Goal: Transaction & Acquisition: Purchase product/service

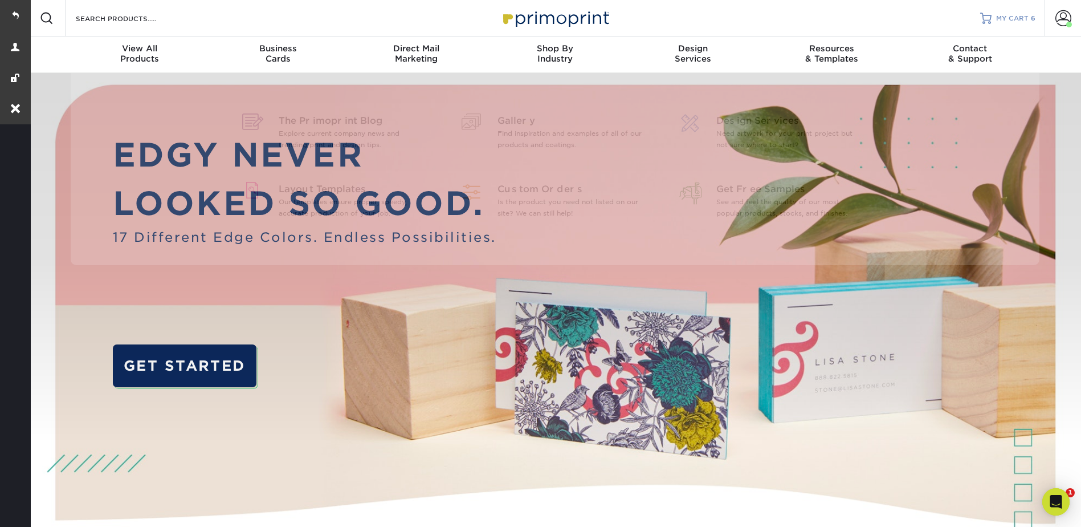
click at [984, 17] on div at bounding box center [985, 18] width 11 height 11
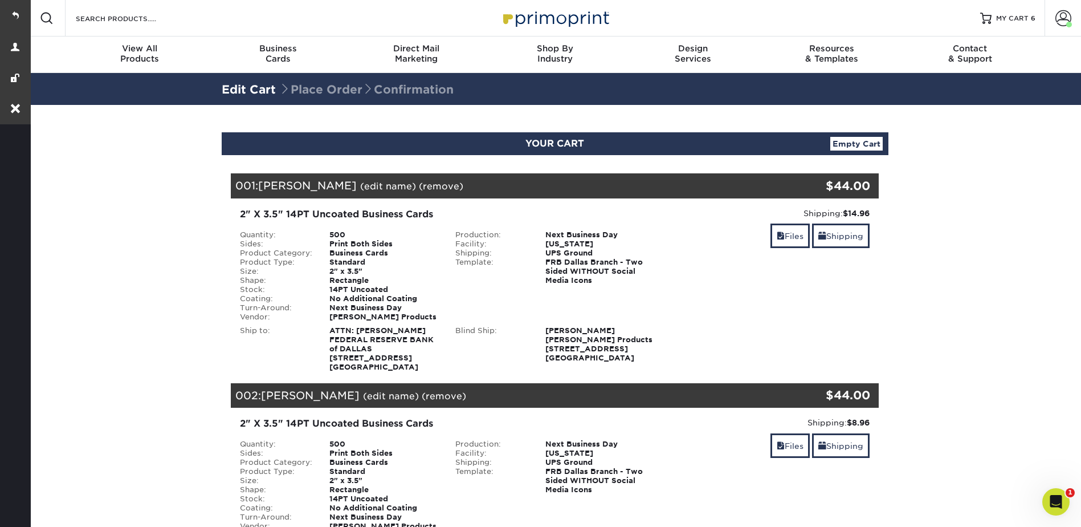
click at [854, 211] on strong "$14.96" at bounding box center [856, 213] width 27 height 9
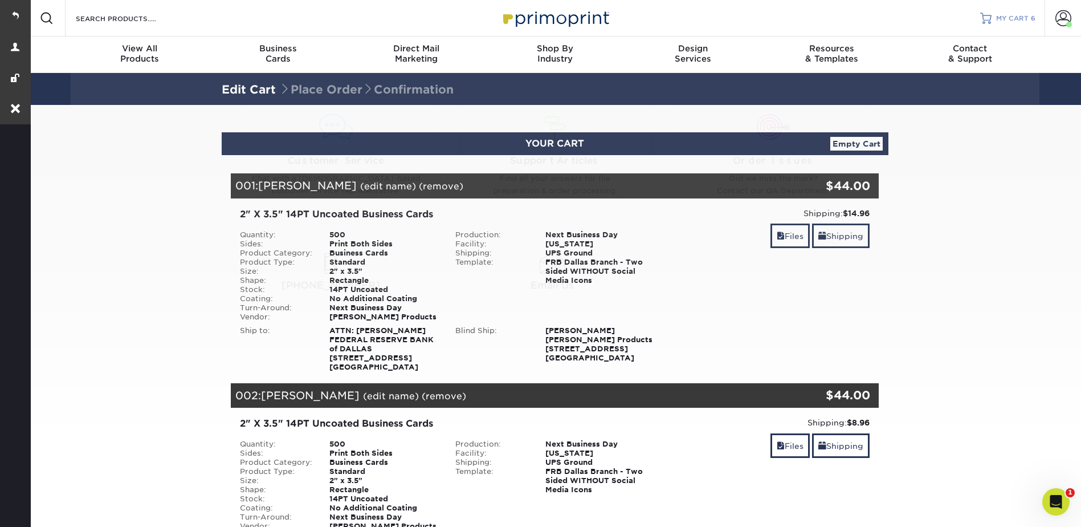
click at [997, 17] on span "MY CART" at bounding box center [1012, 19] width 32 height 10
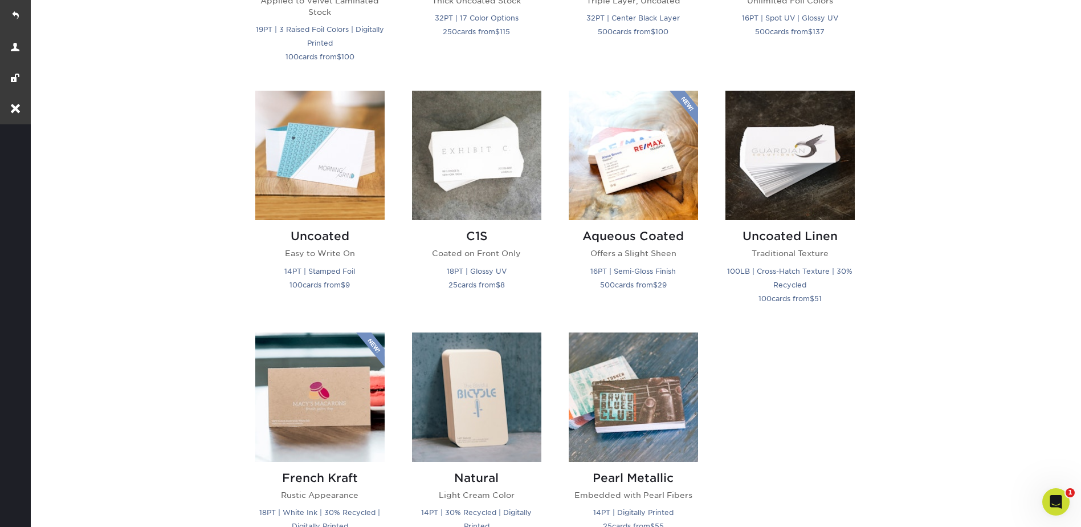
scroll to position [969, 0]
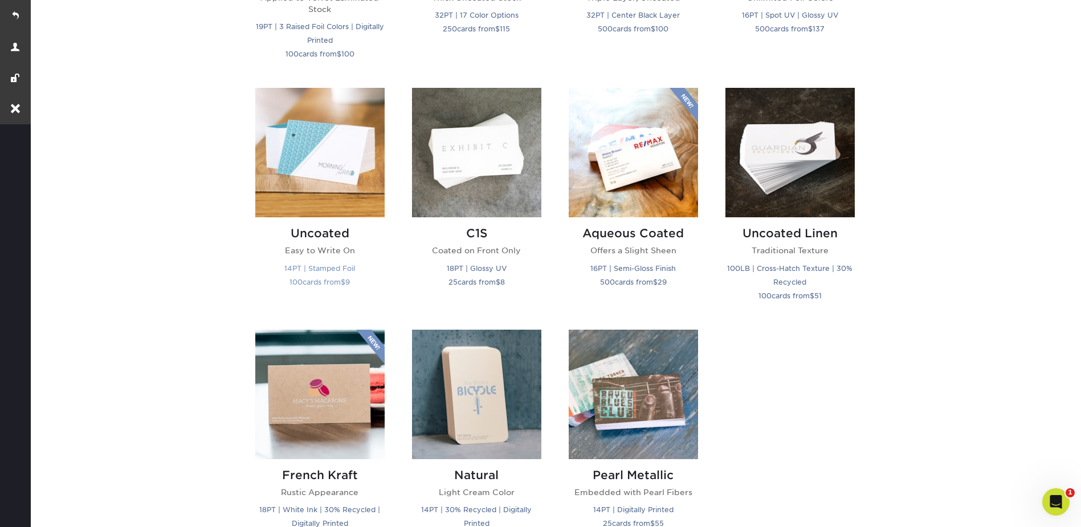
click at [294, 143] on img at bounding box center [319, 152] width 129 height 129
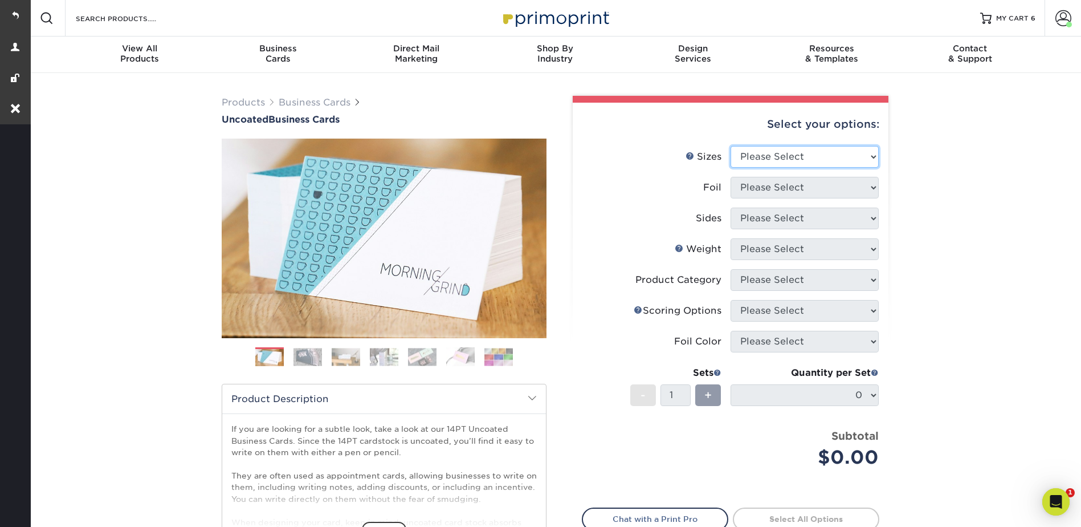
click at [760, 150] on select "Please Select 1.5" x 3.5" - Mini 1.75" x 3.5" - Mini 2" x 3.5" - Standard 2" x …" at bounding box center [805, 157] width 148 height 22
select select "2.00x3.50"
click at [731, 146] on select "Please Select 1.5" x 3.5" - Mini 1.75" x 3.5" - Mini 2" x 3.5" - Standard 2" x …" at bounding box center [805, 157] width 148 height 22
click at [748, 185] on select "Please Select Yes No" at bounding box center [805, 188] width 148 height 22
click at [731, 177] on select "Please Select Yes No" at bounding box center [805, 188] width 148 height 22
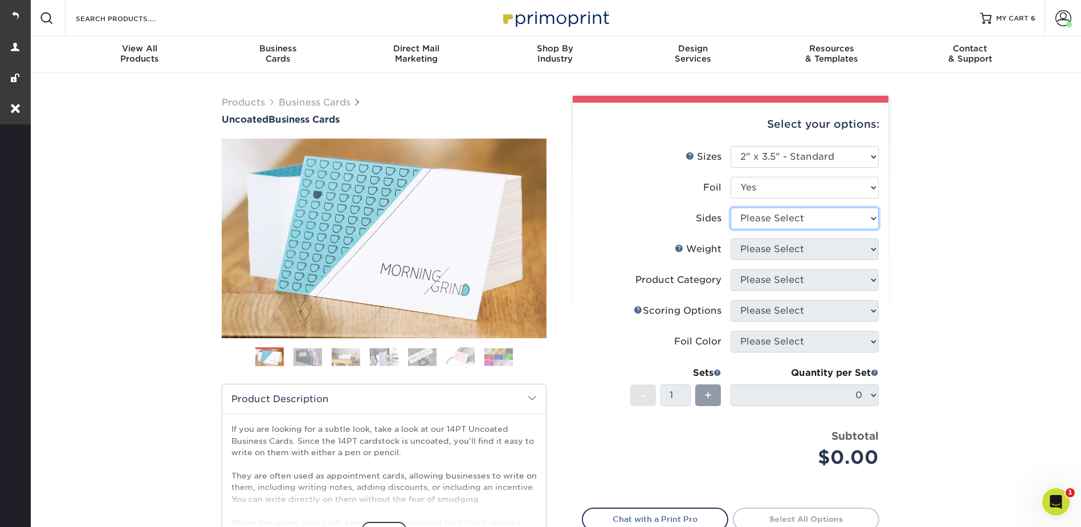
click at [760, 221] on select "Please Select Print Both Sides - Foil Back Only Print Both Sides - Foil Both Si…" at bounding box center [805, 218] width 148 height 22
click at [757, 181] on select "Please Select Yes No" at bounding box center [805, 188] width 148 height 22
click at [758, 185] on select "Please Select Yes No" at bounding box center [805, 188] width 148 height 22
click at [757, 181] on select "Please Select Yes No" at bounding box center [805, 188] width 148 height 22
select select "0"
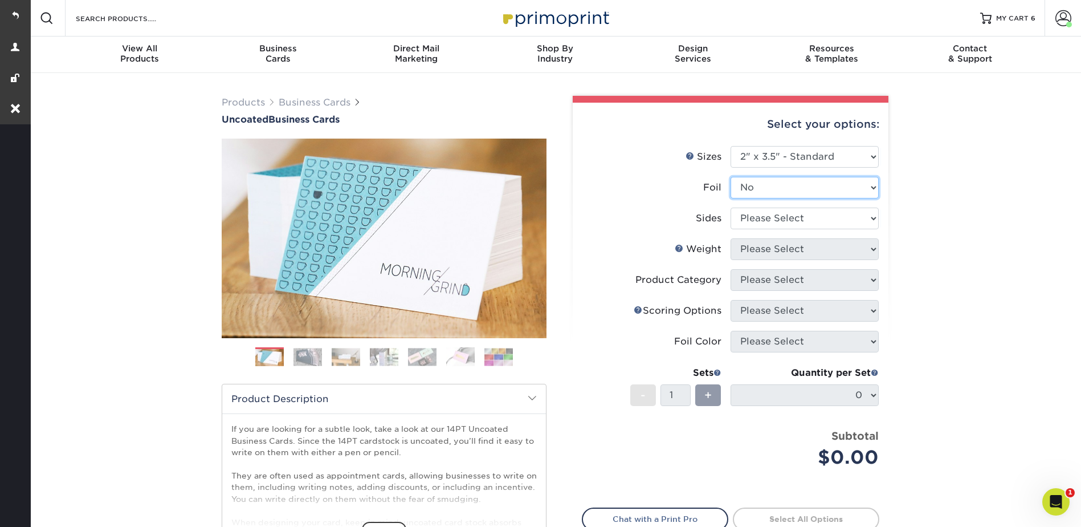
click at [731, 177] on select "Please Select Yes No" at bounding box center [805, 188] width 148 height 22
click at [754, 219] on select "Please Select Print Both Sides Print Front Only" at bounding box center [805, 218] width 148 height 22
select select "13abbda7-1d64-4f25-8bb2-c179b224825d"
click at [731, 207] on select "Please Select Print Both Sides Print Front Only" at bounding box center [805, 218] width 148 height 22
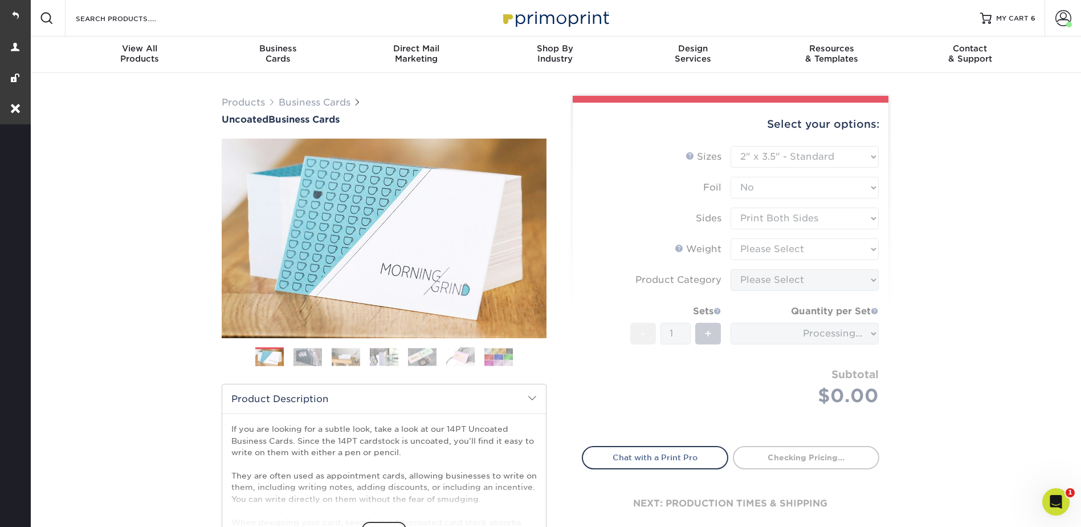
click at [760, 243] on form "Sizes Help Sizes Please Select 1.5" x 3.5" - Mini 1.75" x 3.5" - Mini 2" x 3.5"…" at bounding box center [730, 289] width 297 height 287
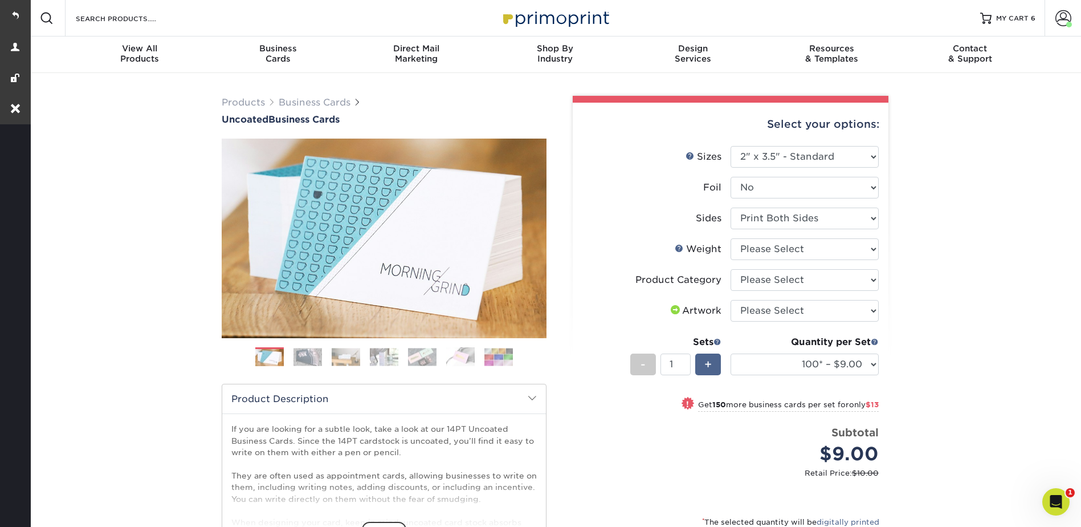
click at [703, 358] on div "+" at bounding box center [708, 364] width 26 height 22
type input "2"
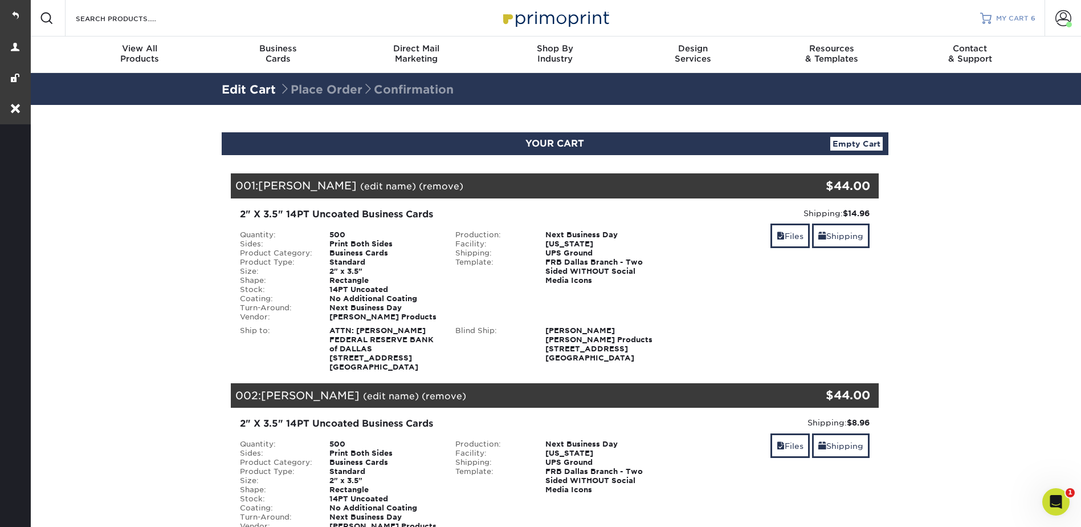
click at [1012, 19] on span "MY CART" at bounding box center [1012, 19] width 32 height 10
click at [997, 15] on span "MY CART" at bounding box center [1012, 19] width 32 height 10
click at [1001, 13] on link "MY CART 6" at bounding box center [1007, 18] width 55 height 36
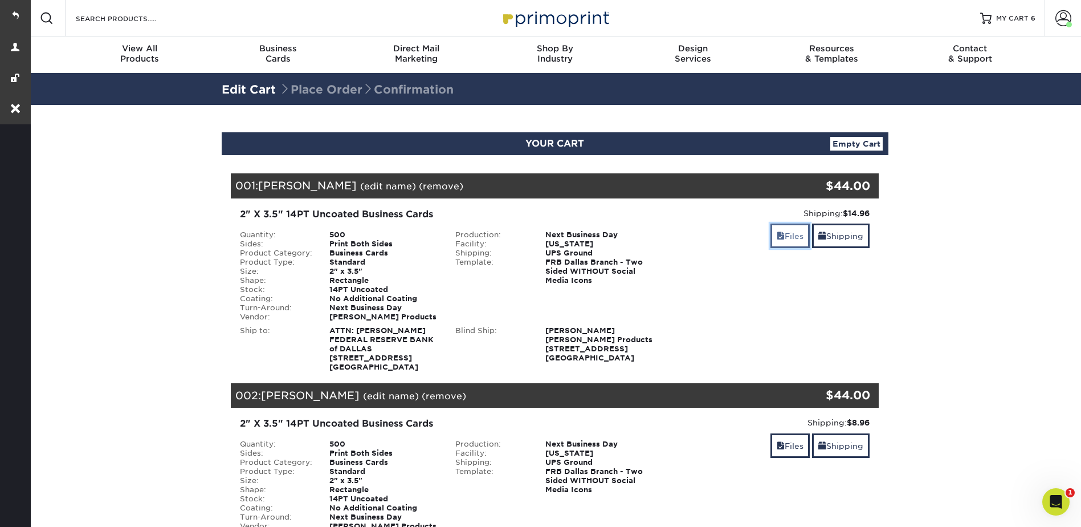
click at [778, 229] on link "Files" at bounding box center [789, 235] width 39 height 25
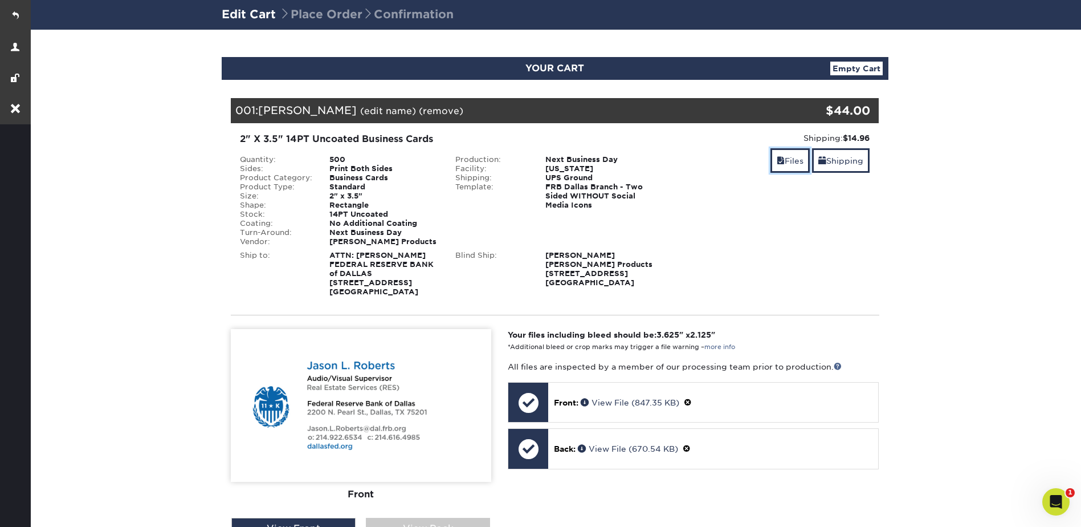
scroll to position [57, 0]
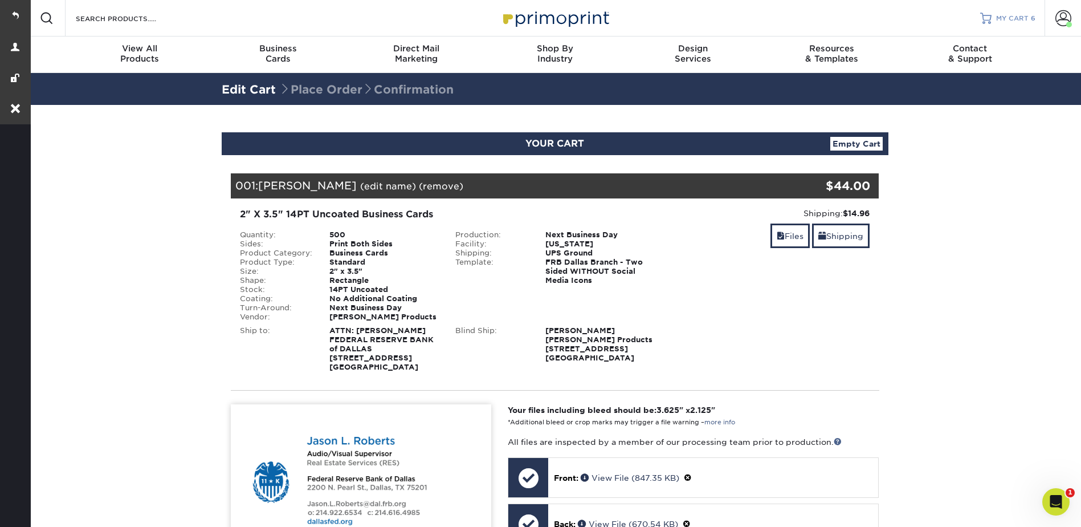
click at [1009, 18] on span "MY CART" at bounding box center [1012, 19] width 32 height 10
